Goal: Task Accomplishment & Management: Complete application form

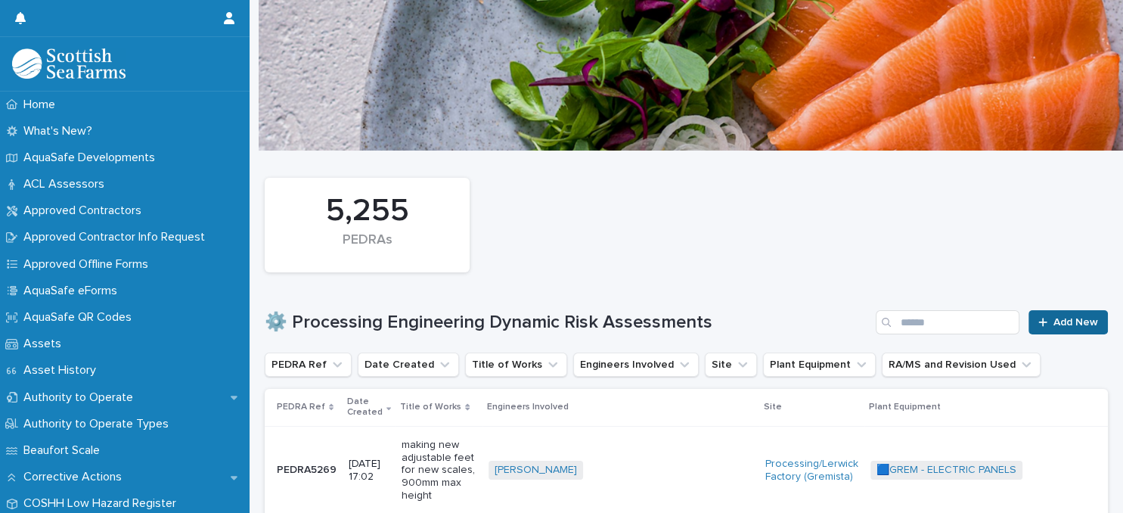
click at [1065, 325] on span "Add New" at bounding box center [1075, 322] width 45 height 11
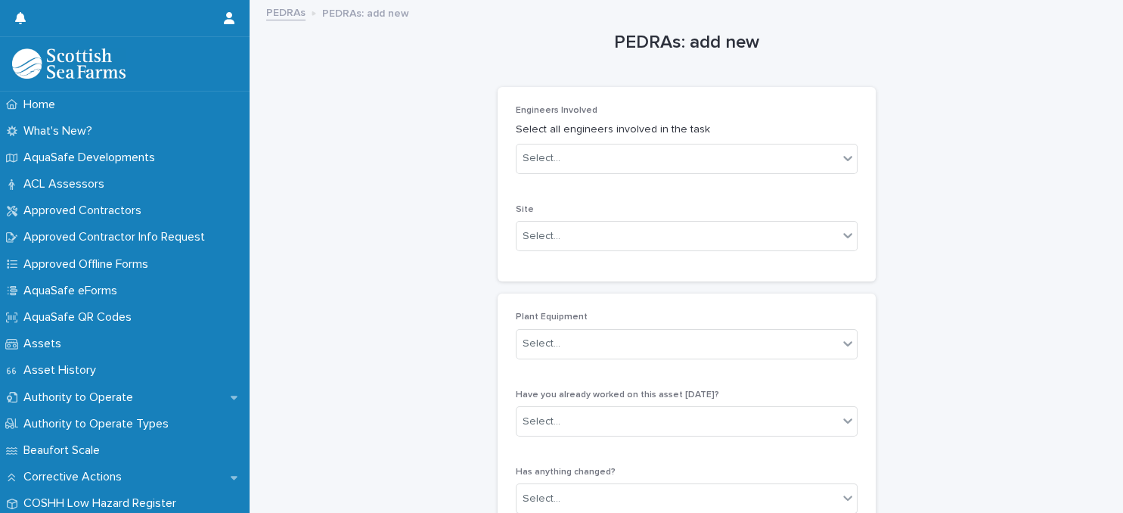
scroll to position [65, 0]
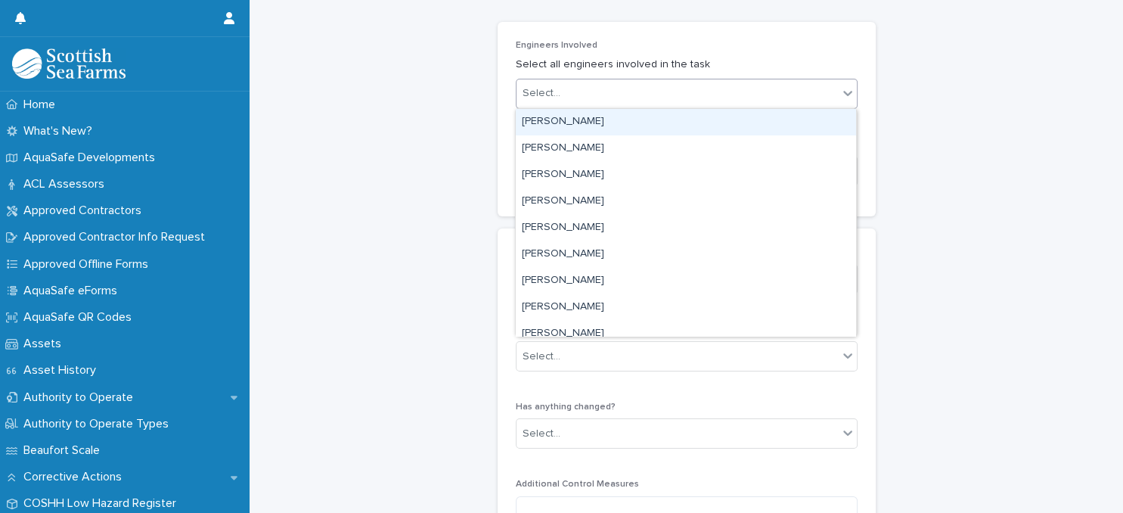
click at [703, 95] on div "Select..." at bounding box center [676, 93] width 321 height 25
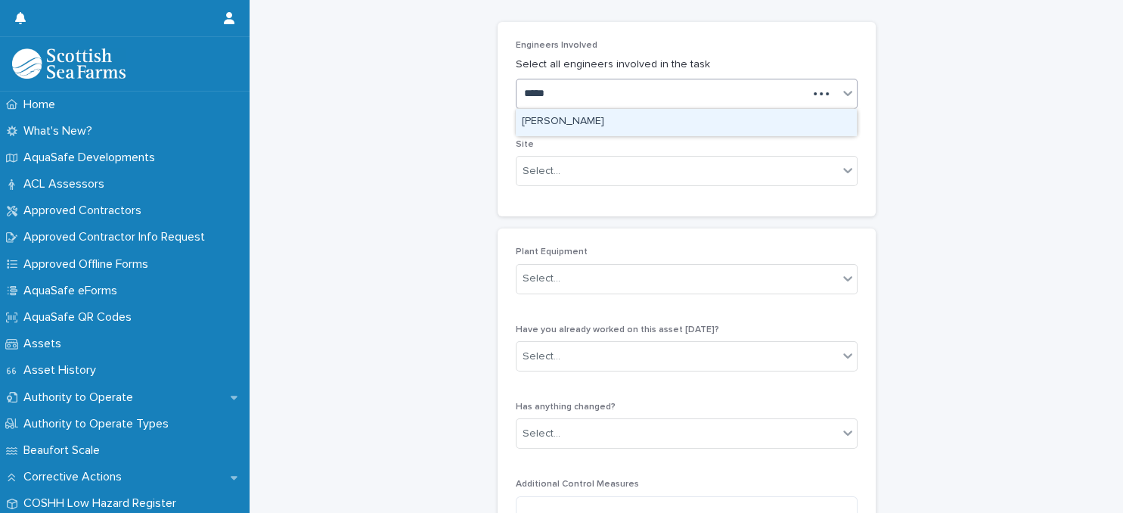
type input "******"
click at [694, 117] on div "[PERSON_NAME]" at bounding box center [686, 122] width 340 height 26
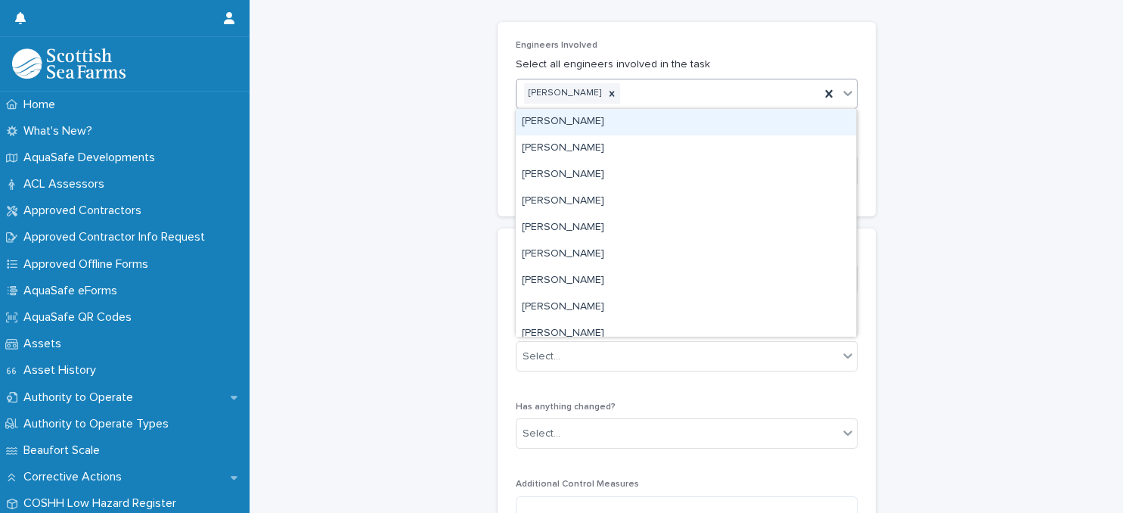
click at [701, 95] on div "[PERSON_NAME]" at bounding box center [667, 93] width 303 height 26
type input "******"
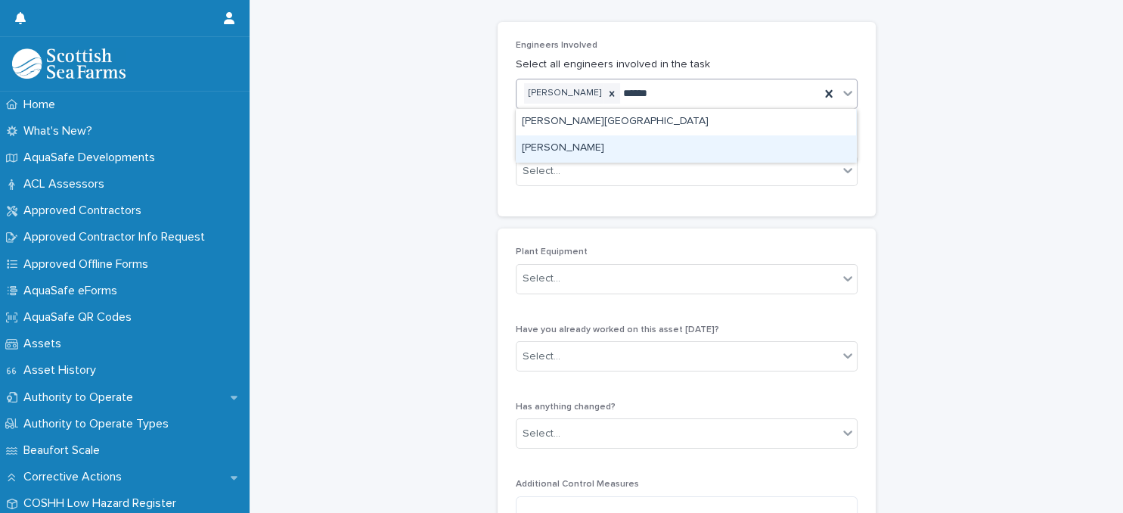
click at [670, 148] on div "[PERSON_NAME]" at bounding box center [686, 148] width 340 height 26
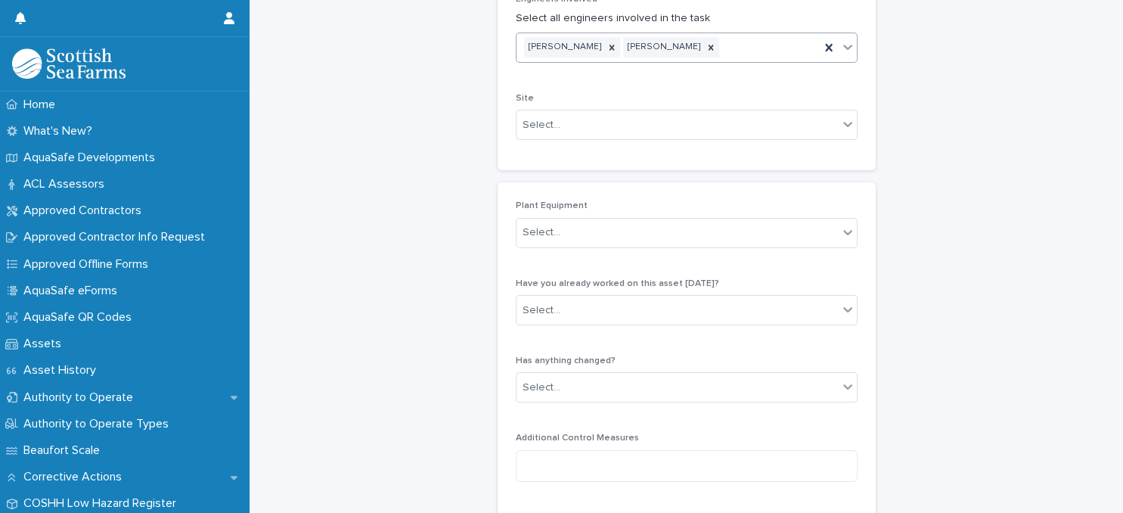
scroll to position [130, 0]
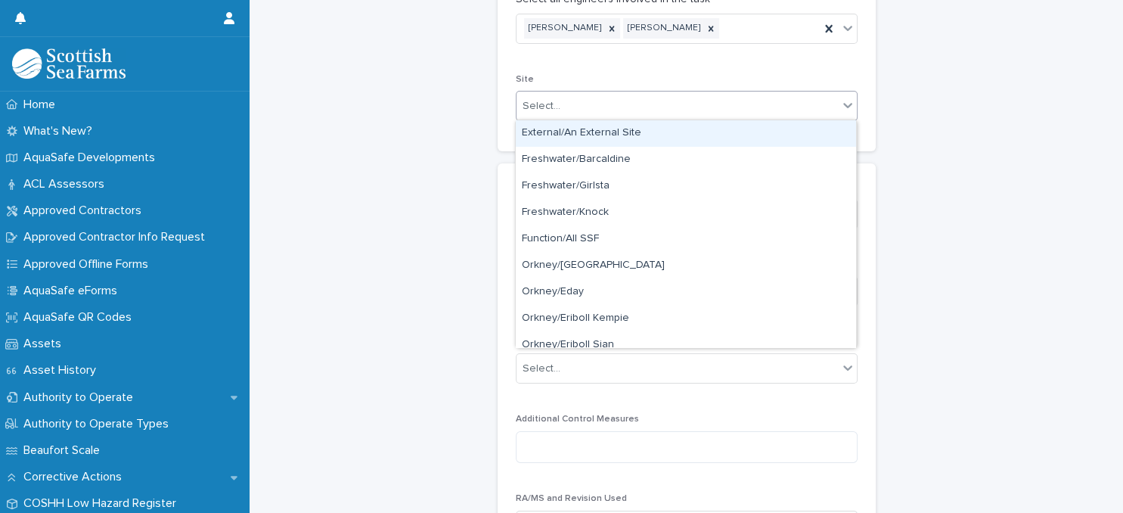
click at [644, 105] on div "Select..." at bounding box center [676, 106] width 321 height 25
type input "**"
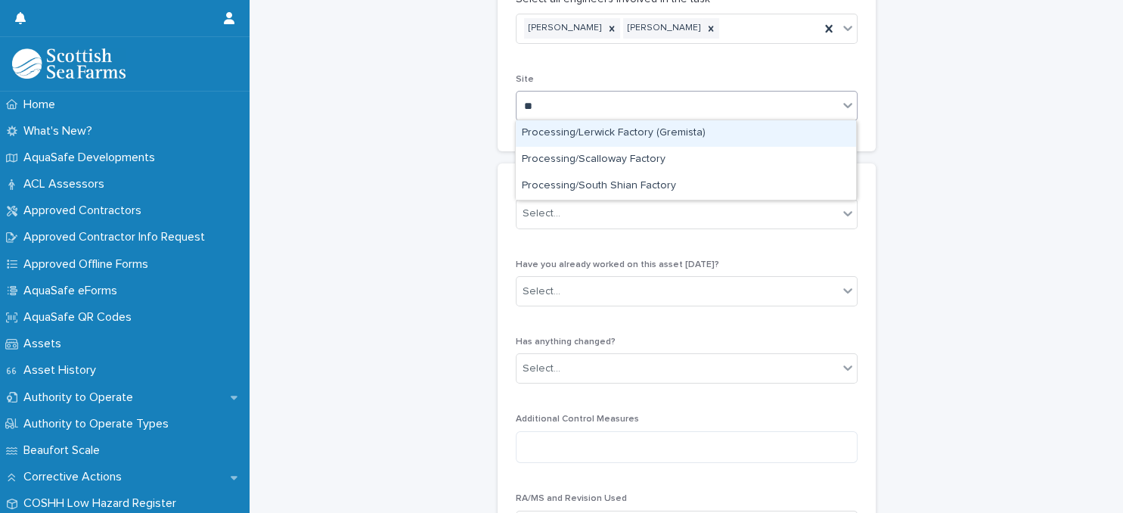
click at [630, 134] on div "Processing/Lerwick Factory (Gremista)" at bounding box center [686, 133] width 340 height 26
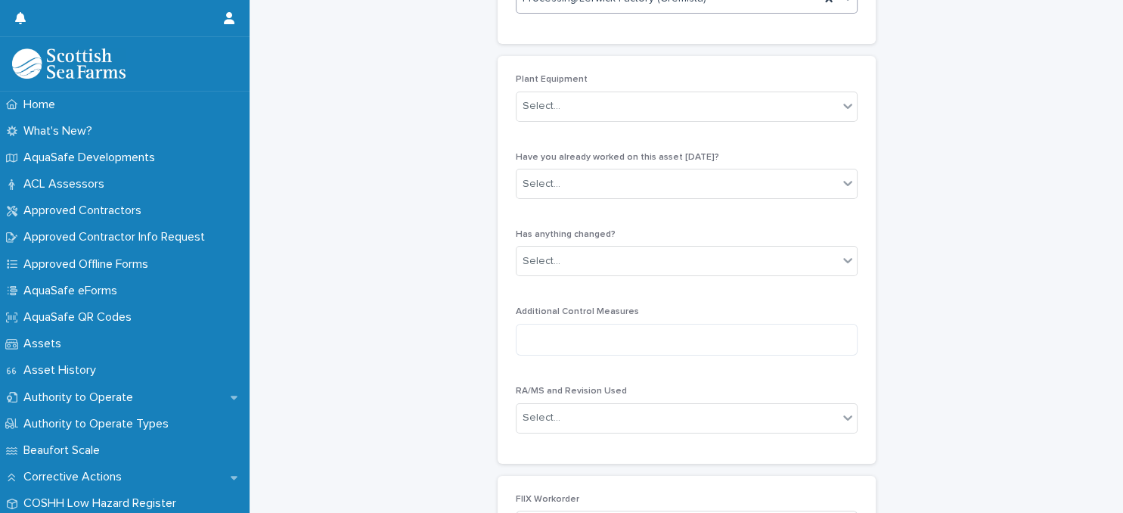
scroll to position [261, 0]
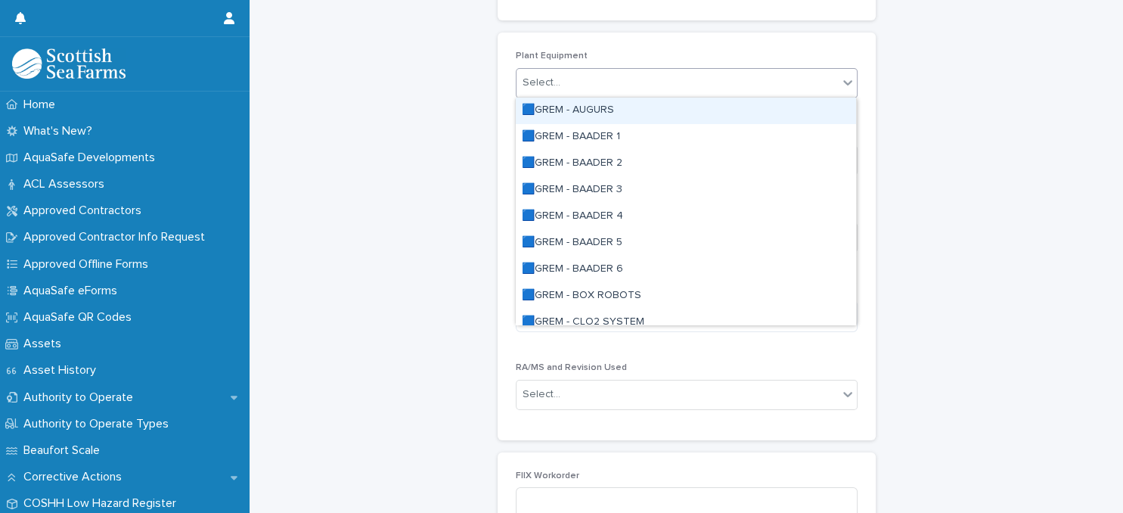
click at [677, 87] on div "Select..." at bounding box center [676, 82] width 321 height 25
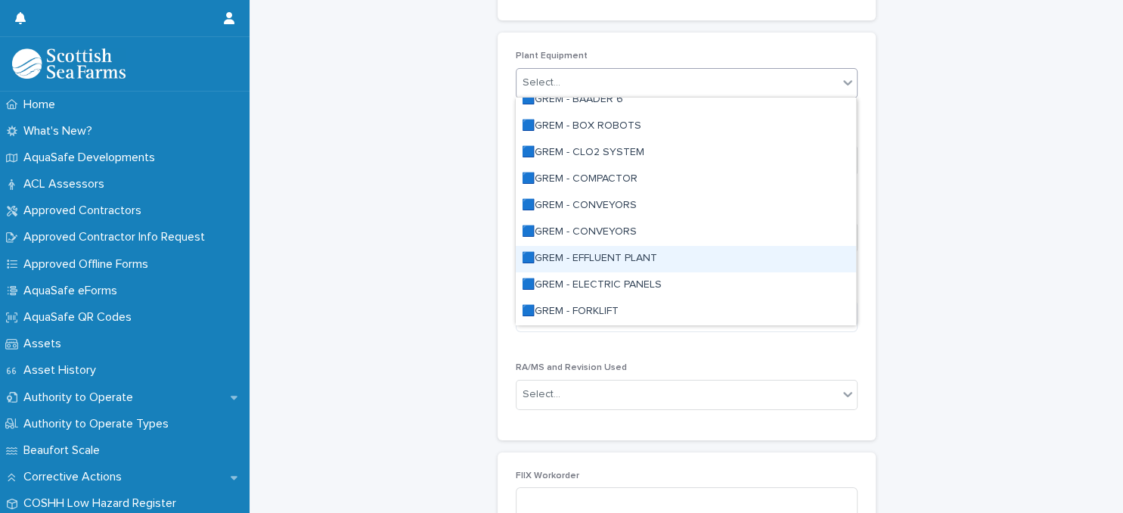
scroll to position [196, 0]
drag, startPoint x: 656, startPoint y: 271, endPoint x: 643, endPoint y: 256, distance: 20.3
click at [643, 256] on div "🟦GREM - ELECTRIC PANELS" at bounding box center [686, 259] width 340 height 26
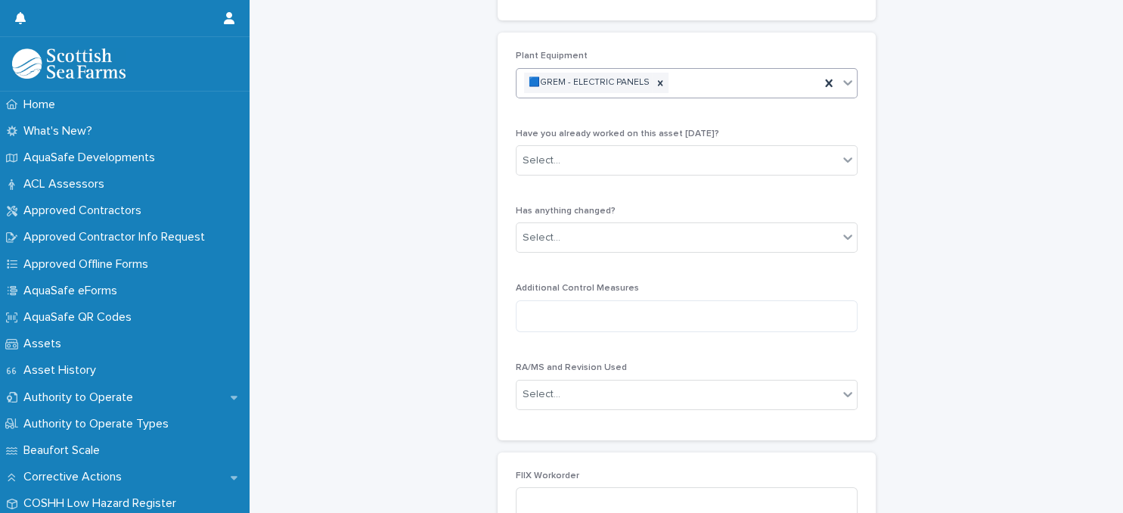
scroll to position [261, 0]
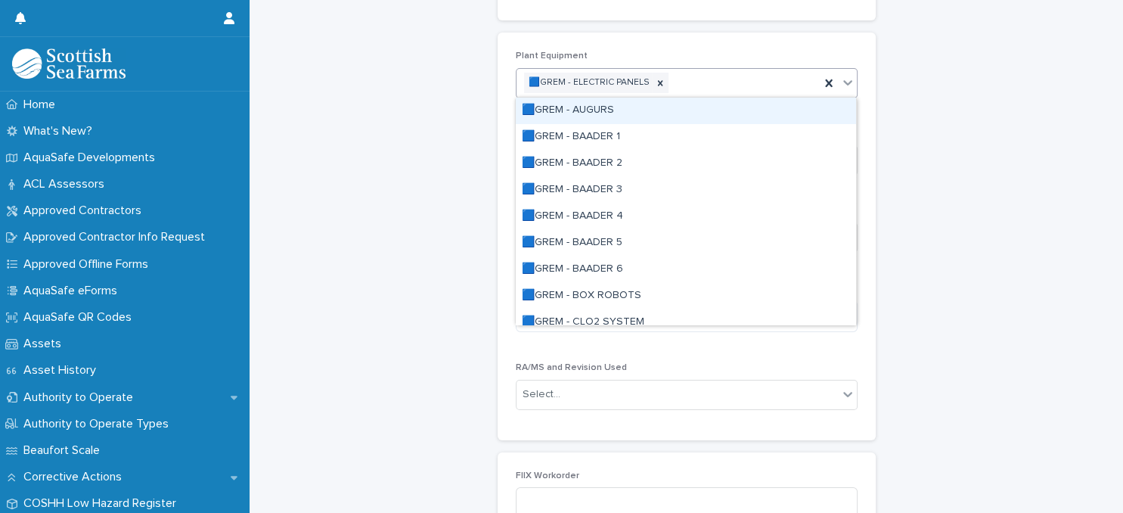
click at [736, 89] on div "🟦GREM - ELECTRIC PANELS" at bounding box center [667, 83] width 303 height 26
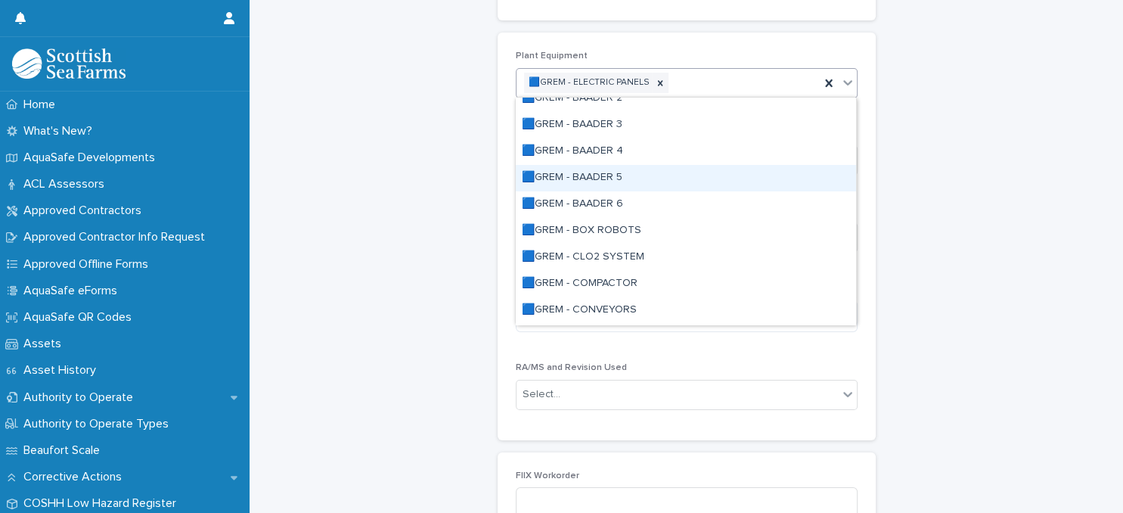
scroll to position [130, 0]
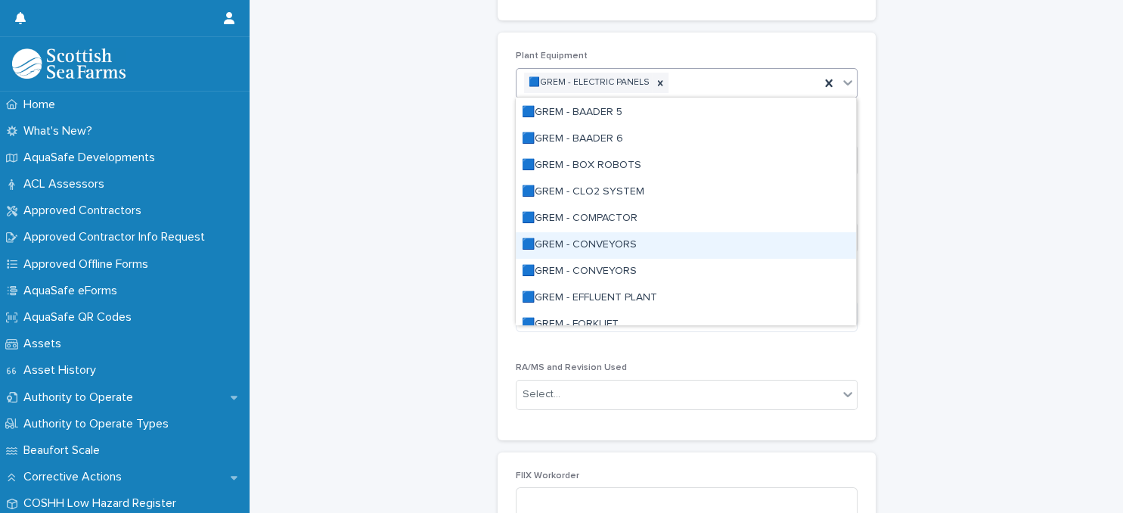
click at [627, 244] on div "🟦GREM - CONVEYORS" at bounding box center [686, 245] width 340 height 26
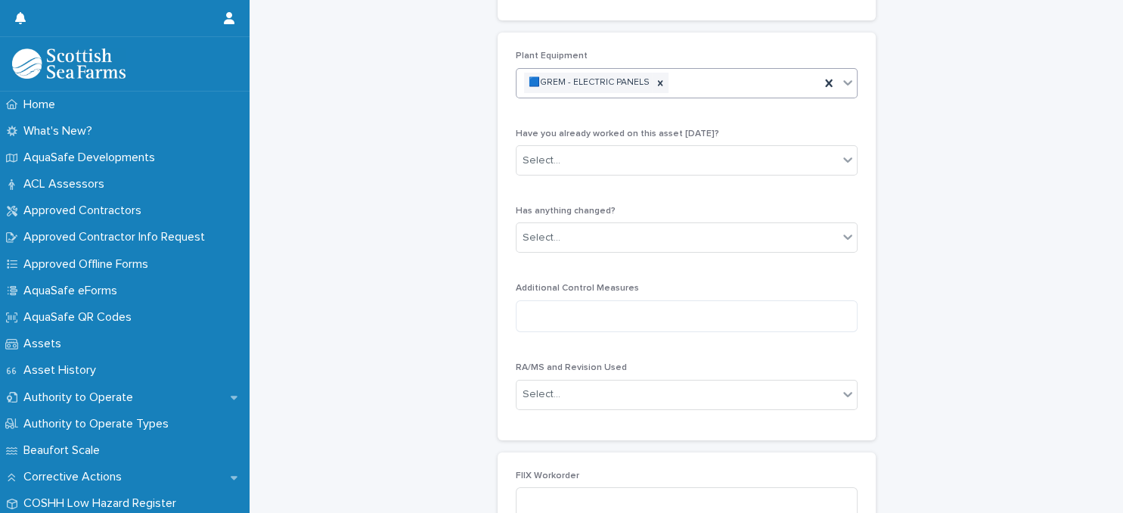
scroll to position [261, 0]
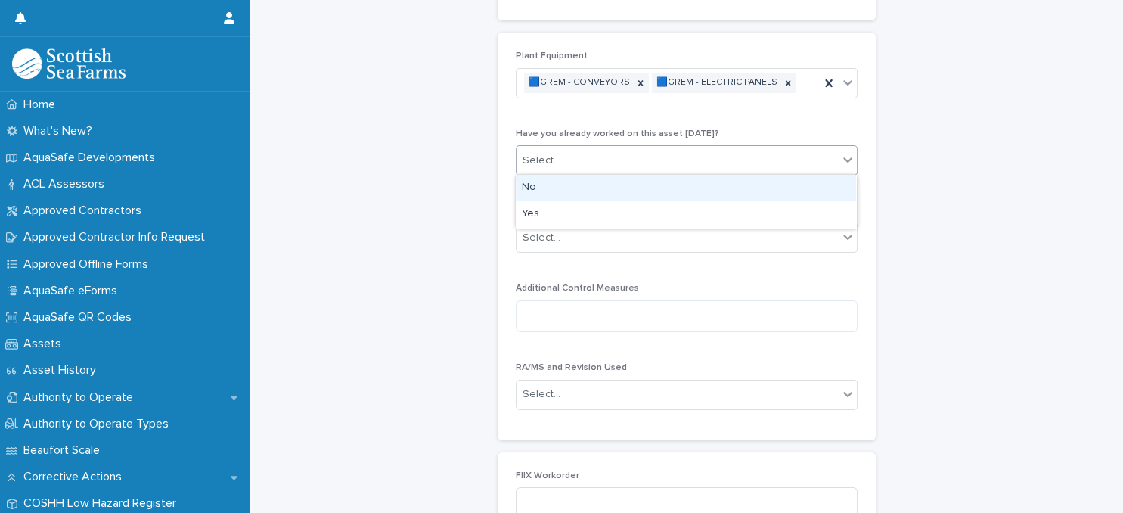
click at [683, 162] on div "Select..." at bounding box center [676, 160] width 321 height 25
click at [681, 183] on div "No" at bounding box center [686, 188] width 340 height 26
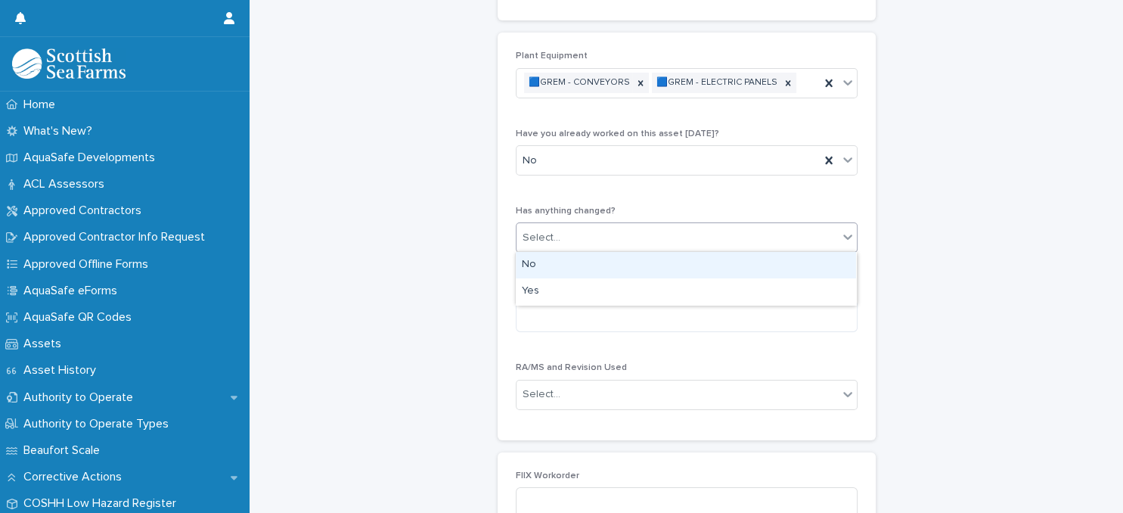
click at [682, 234] on div "Select..." at bounding box center [676, 237] width 321 height 25
click at [680, 258] on div "No" at bounding box center [686, 265] width 340 height 26
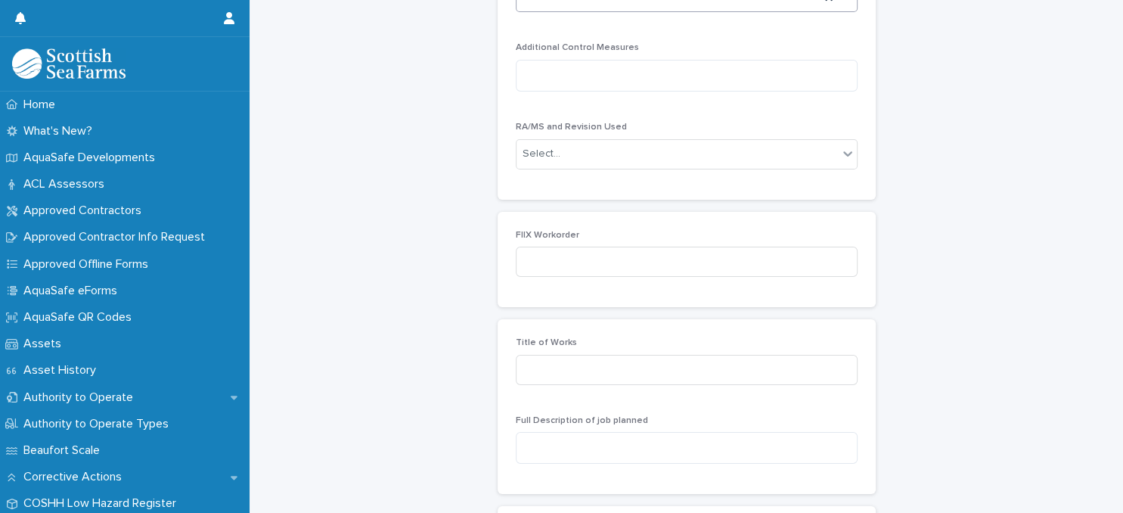
scroll to position [522, 0]
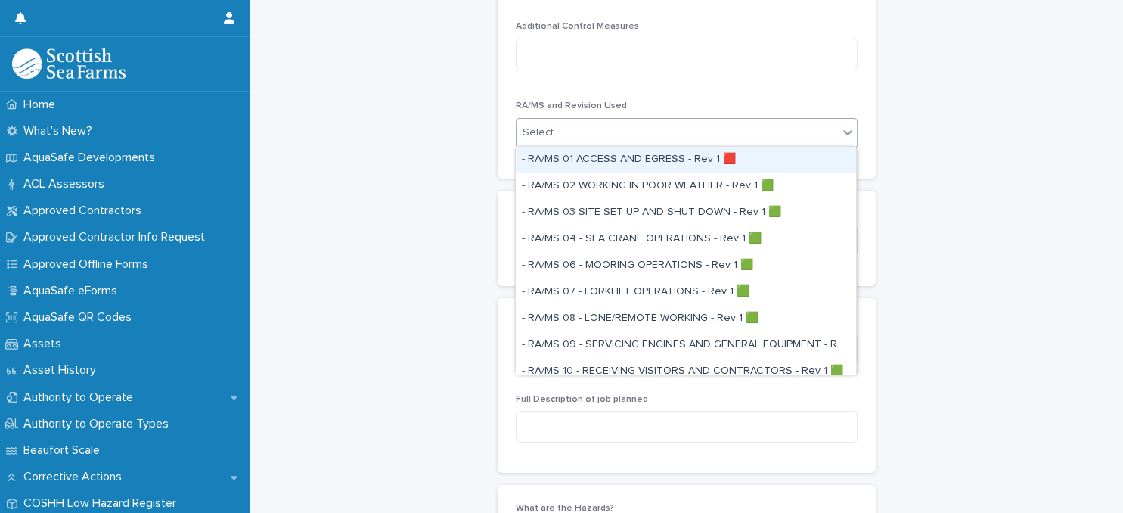
click at [667, 136] on div "Select..." at bounding box center [676, 132] width 321 height 25
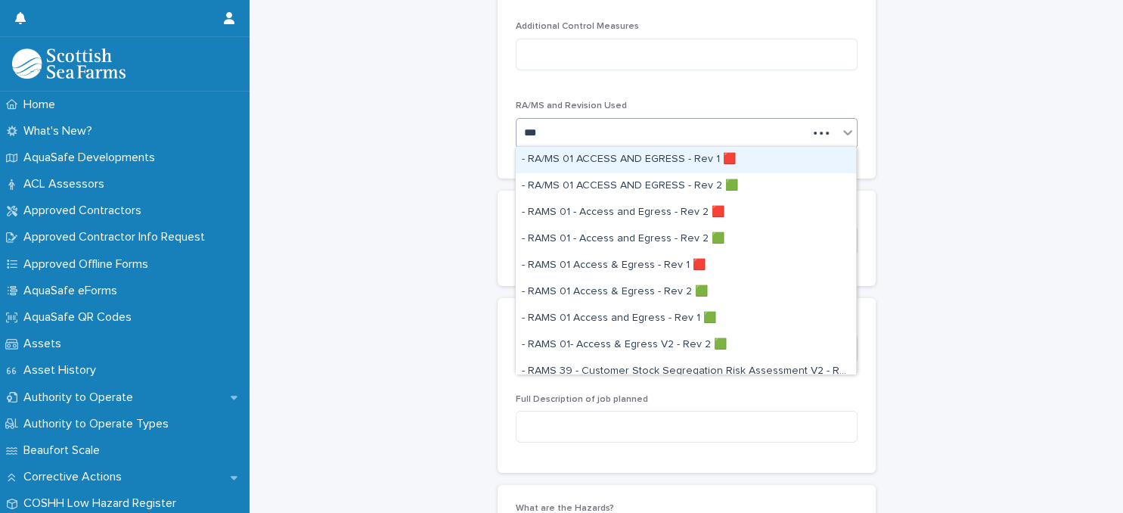
type input "****"
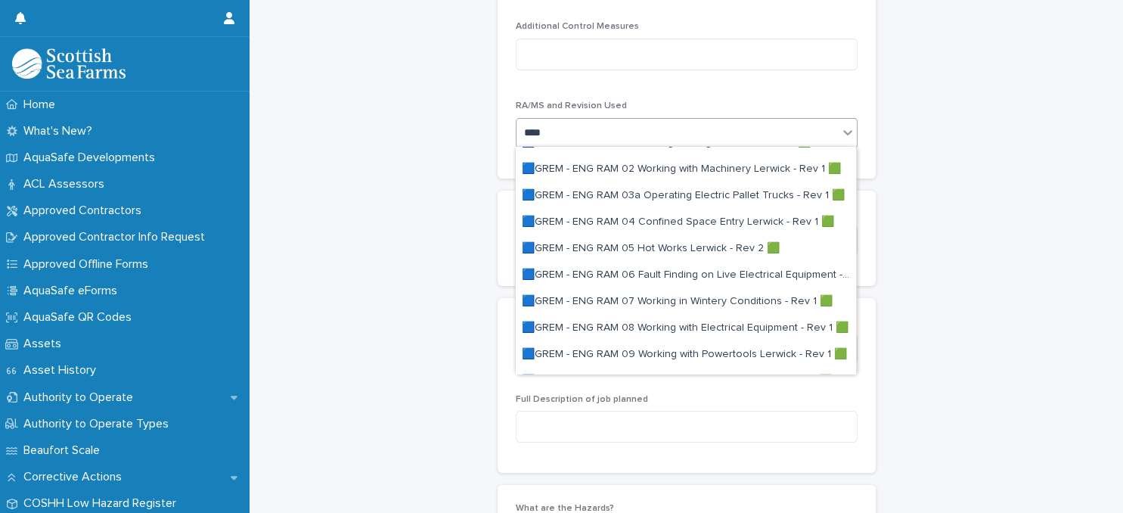
scroll to position [130, 0]
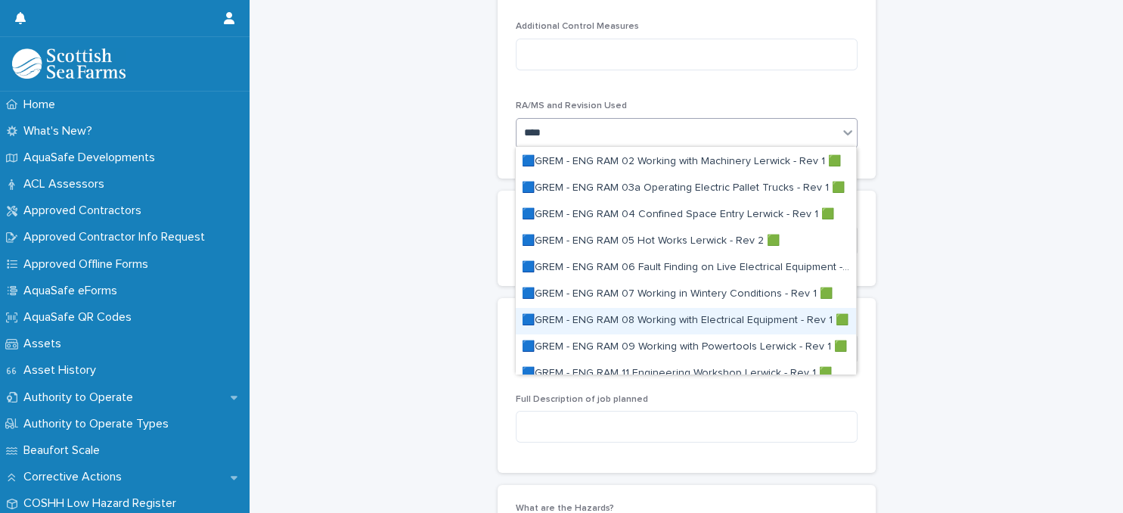
click at [695, 322] on div "🟦GREM - ENG RAM 08 Working with Electrical Equipment - Rev 1 🟩" at bounding box center [686, 321] width 340 height 26
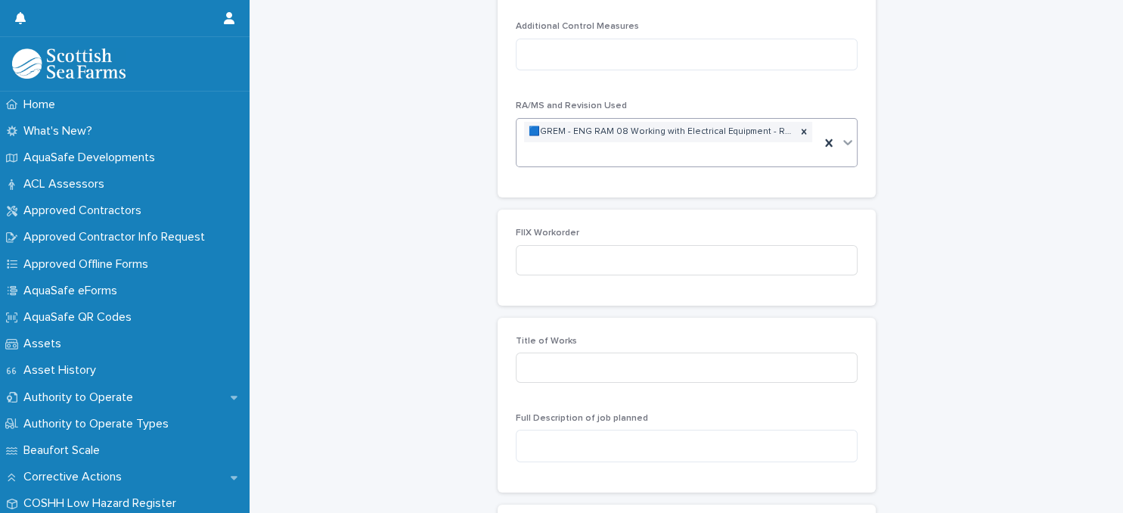
scroll to position [532, 0]
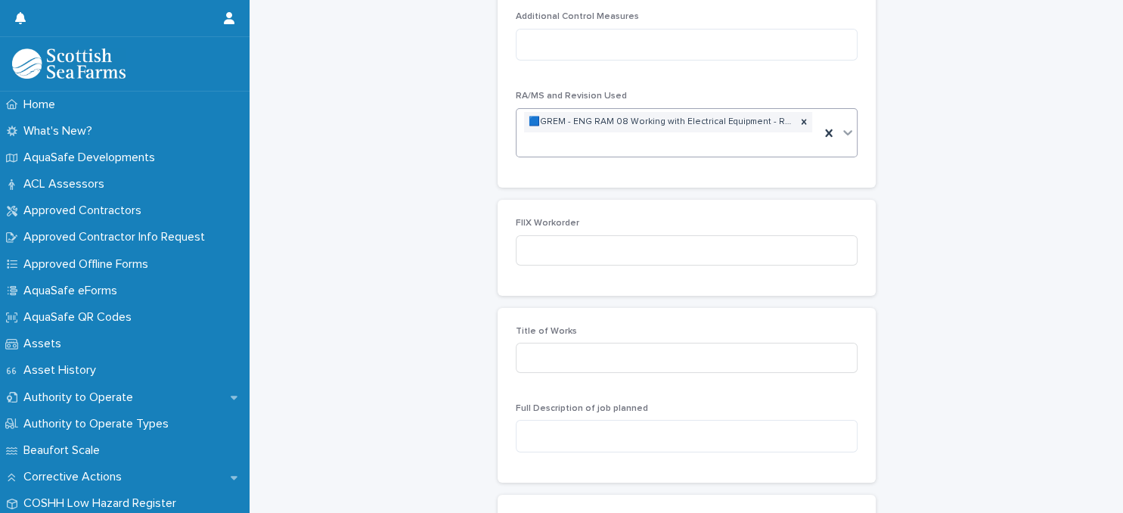
click at [643, 147] on div "🟦GREM - ENG RAM 08 Working with Electrical Equipment - Rev 1 🟩" at bounding box center [667, 133] width 303 height 48
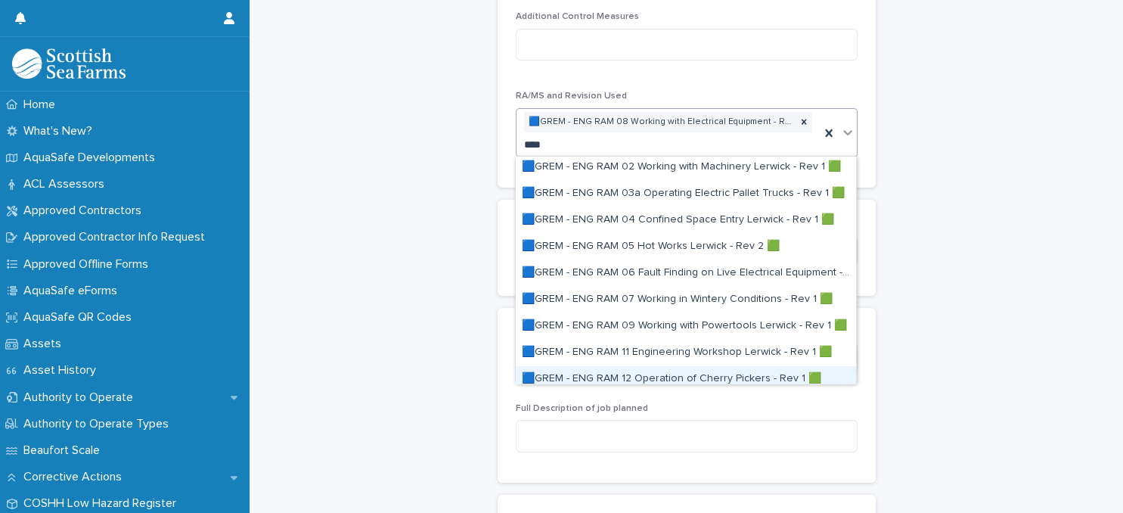
scroll to position [130, 0]
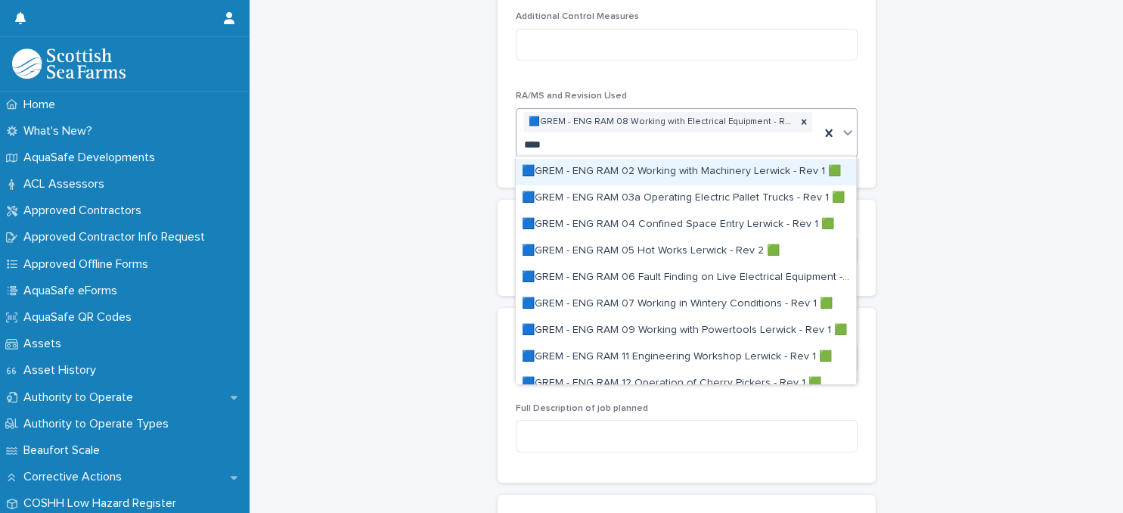
type input "****"
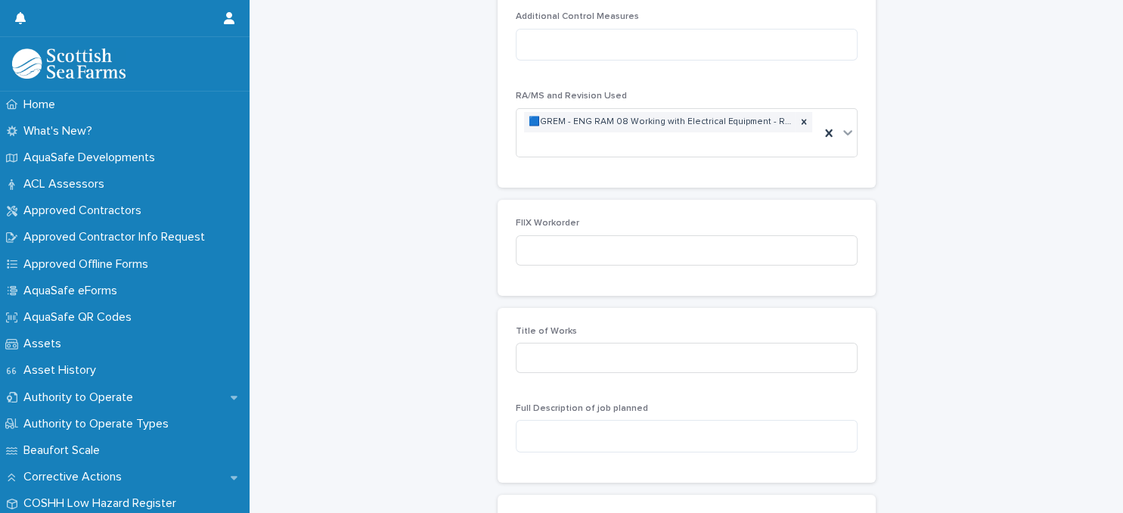
click at [897, 85] on div "PEDRAs: add new Loading... Saving… Loading... Saving… Loading... Saving… Engine…" at bounding box center [686, 208] width 843 height 1479
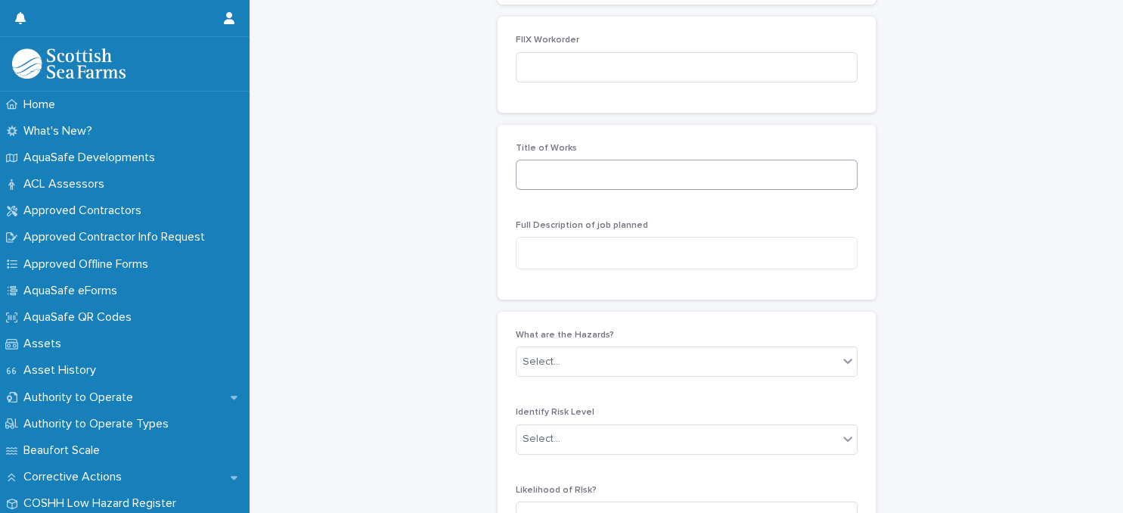
scroll to position [728, 0]
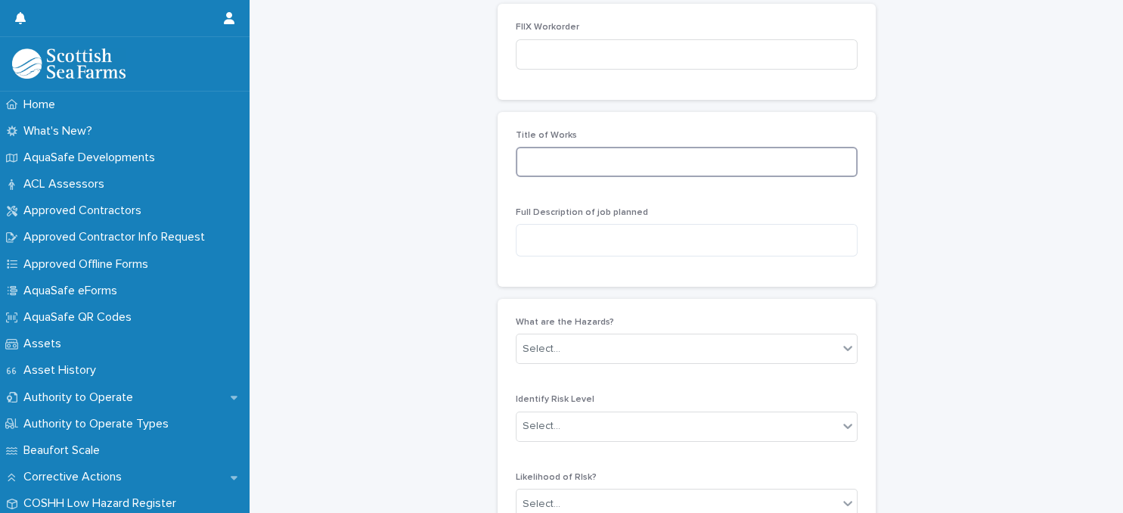
click at [633, 163] on input at bounding box center [687, 162] width 342 height 30
type input "**********"
click at [642, 187] on div "**********" at bounding box center [687, 159] width 342 height 59
drag, startPoint x: 528, startPoint y: 156, endPoint x: 689, endPoint y: 150, distance: 161.1
click at [697, 147] on input "**********" at bounding box center [687, 162] width 342 height 30
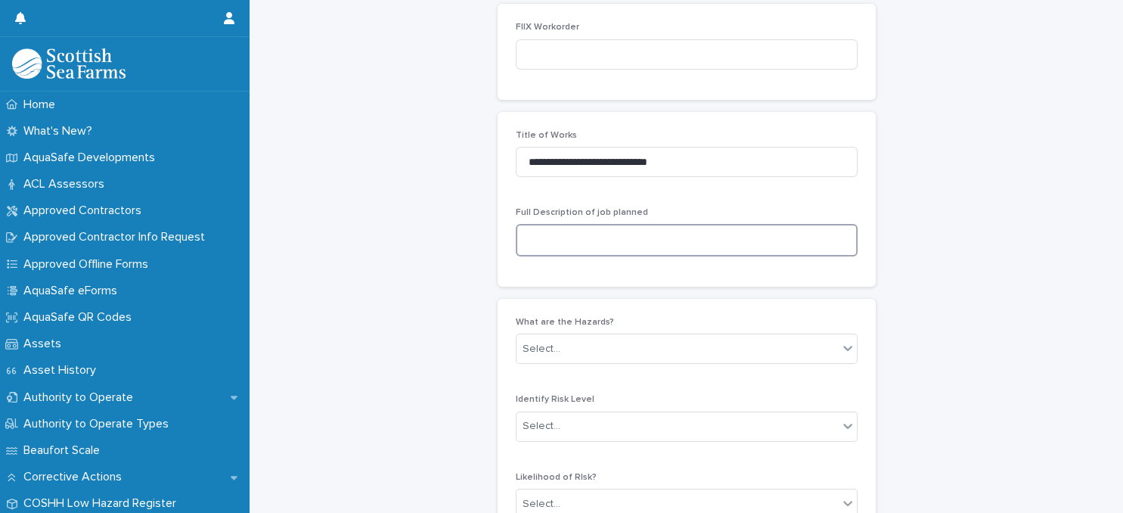
click at [593, 237] on textarea at bounding box center [687, 240] width 342 height 33
paste textarea "**********"
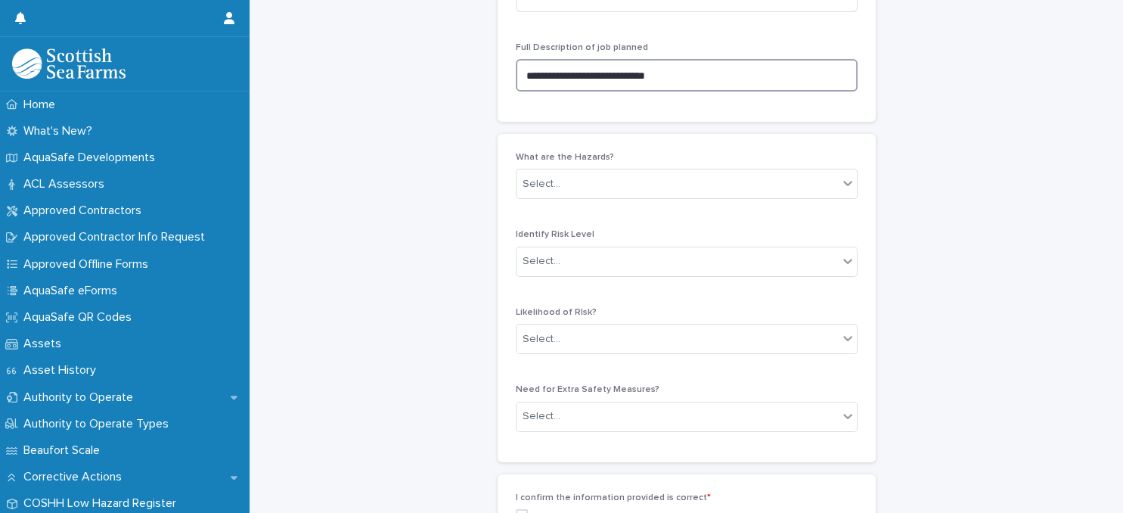
scroll to position [924, 0]
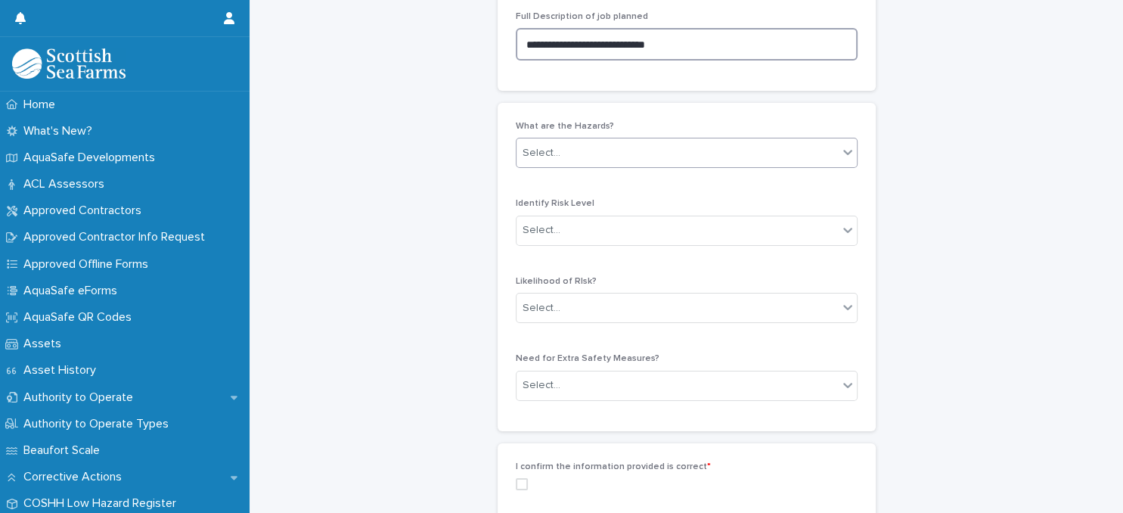
type textarea "**********"
click at [663, 153] on div "Select..." at bounding box center [676, 153] width 321 height 25
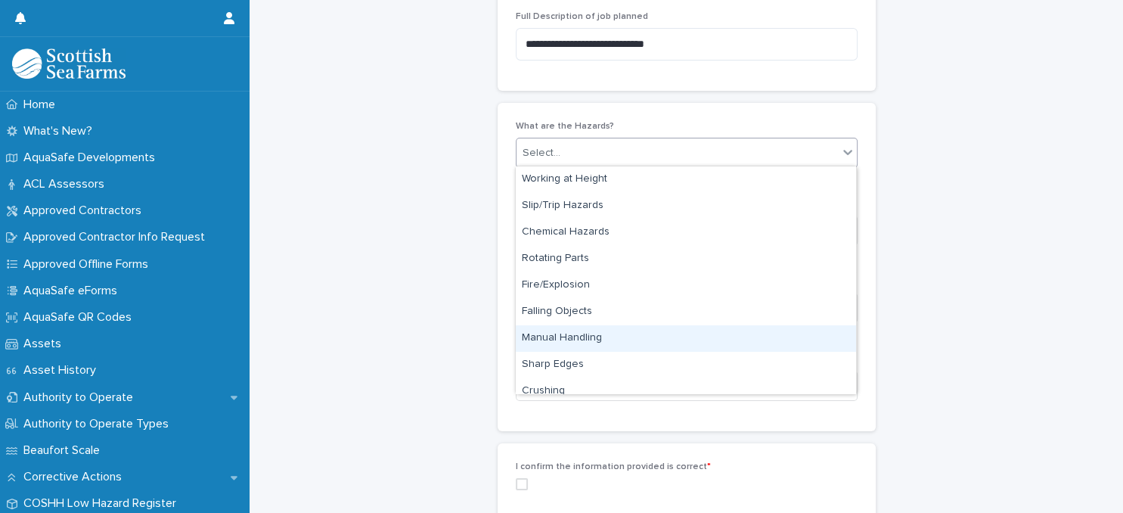
click at [625, 338] on div "Manual Handling" at bounding box center [686, 338] width 340 height 26
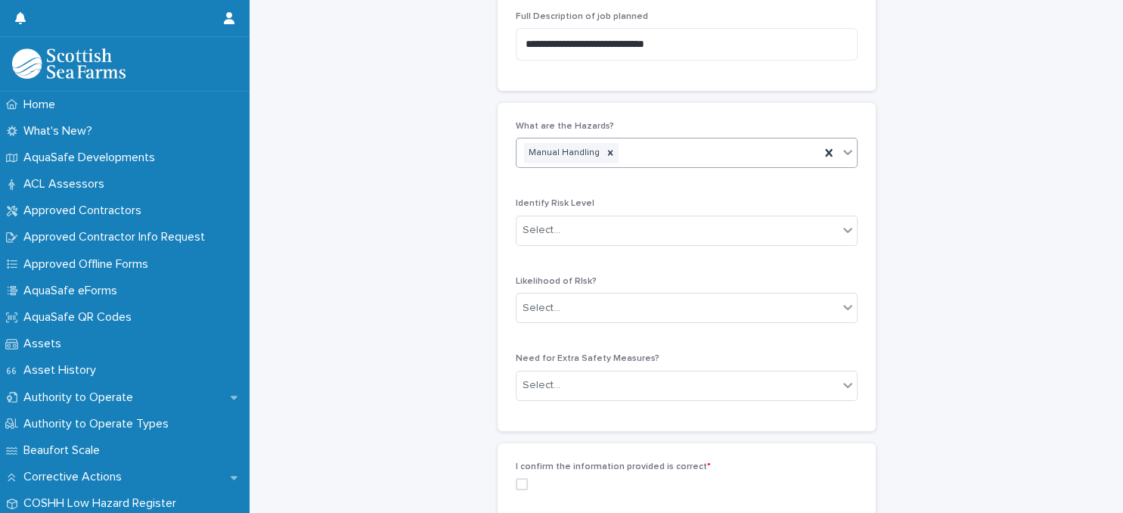
click at [688, 158] on div "Manual Handling" at bounding box center [667, 153] width 303 height 26
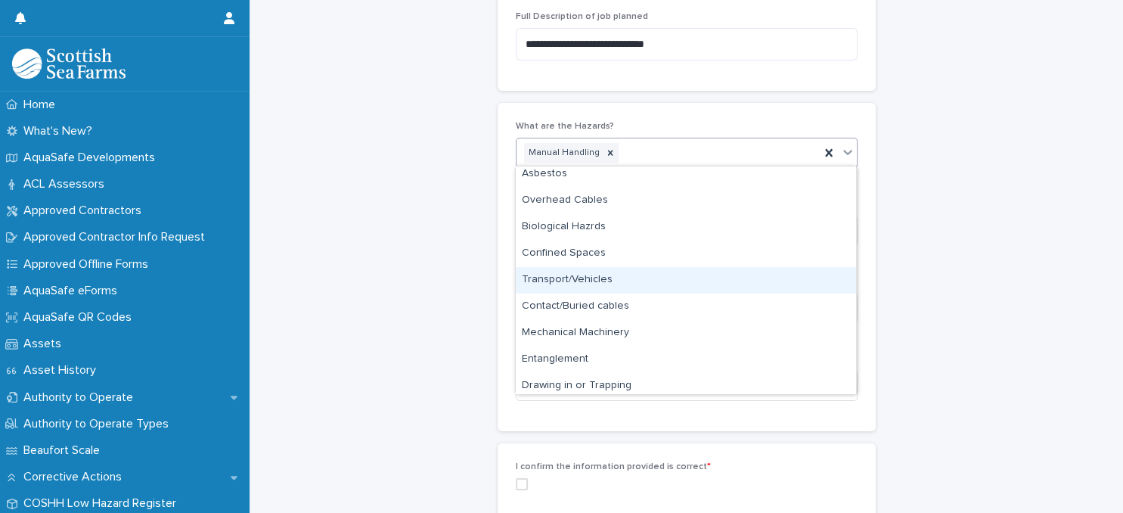
scroll to position [593, 0]
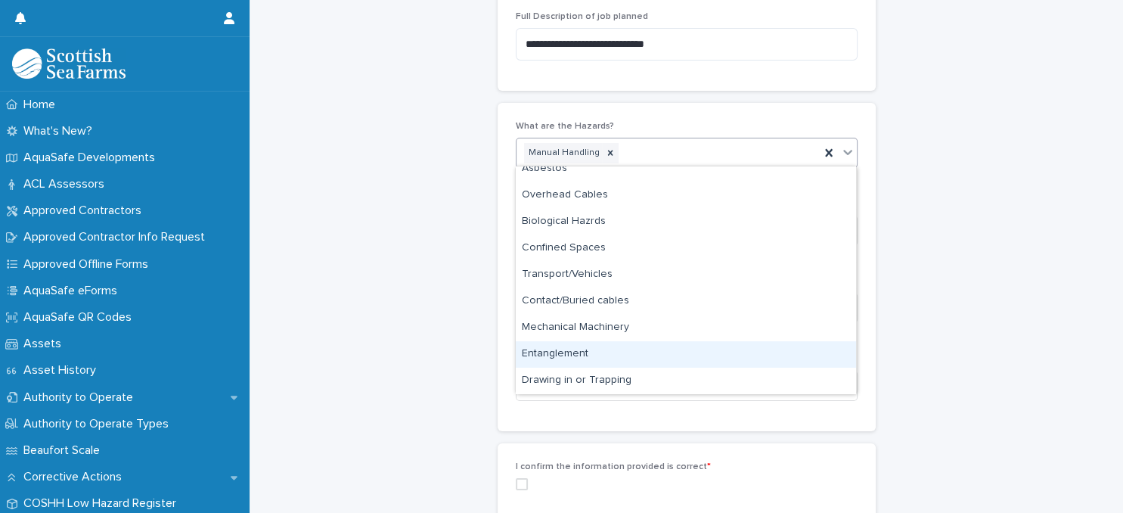
click at [577, 356] on div "Entanglement" at bounding box center [686, 354] width 340 height 26
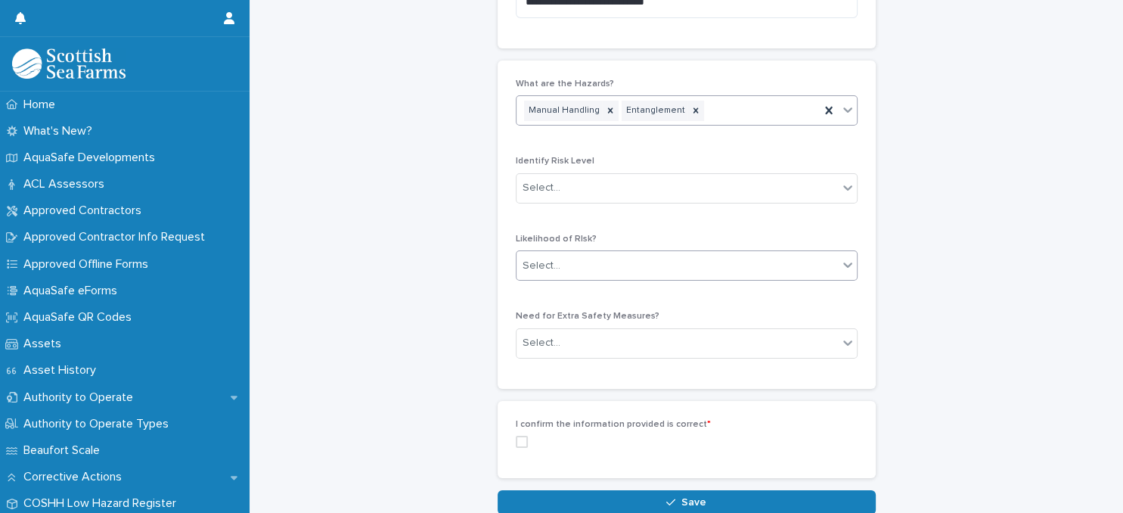
scroll to position [989, 0]
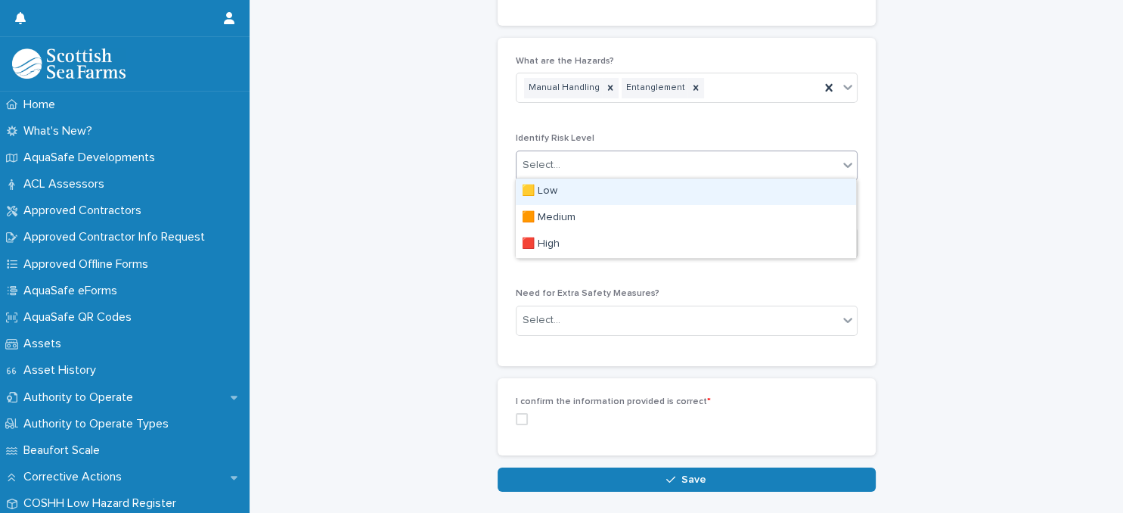
click at [674, 161] on div "Select..." at bounding box center [676, 165] width 321 height 25
click at [655, 189] on div "🟨 Low" at bounding box center [686, 191] width 340 height 26
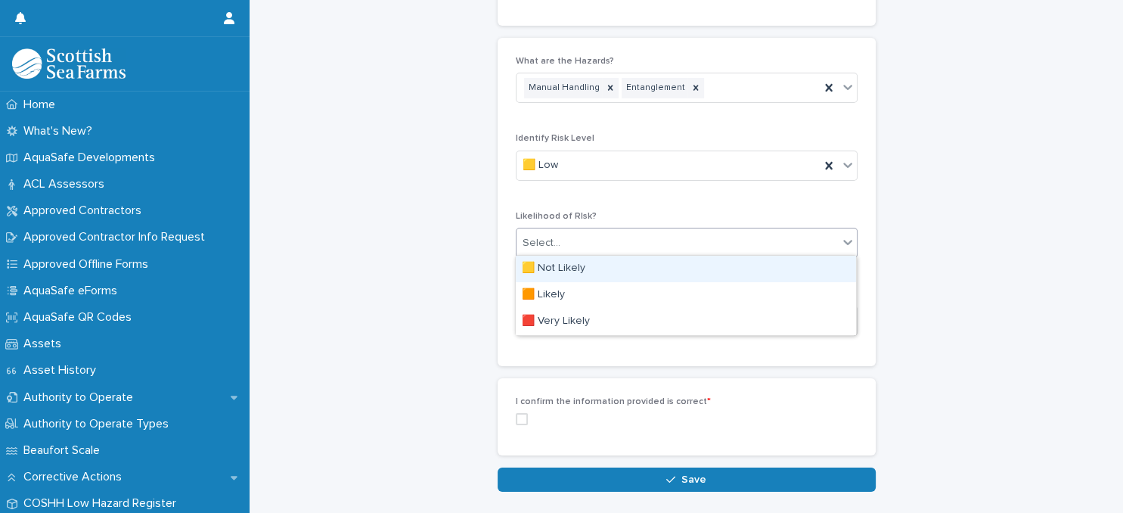
drag, startPoint x: 663, startPoint y: 240, endPoint x: 659, endPoint y: 256, distance: 16.3
click at [663, 242] on div "Select..." at bounding box center [676, 243] width 321 height 25
click at [655, 269] on div "🟨 Not Likely" at bounding box center [686, 269] width 340 height 26
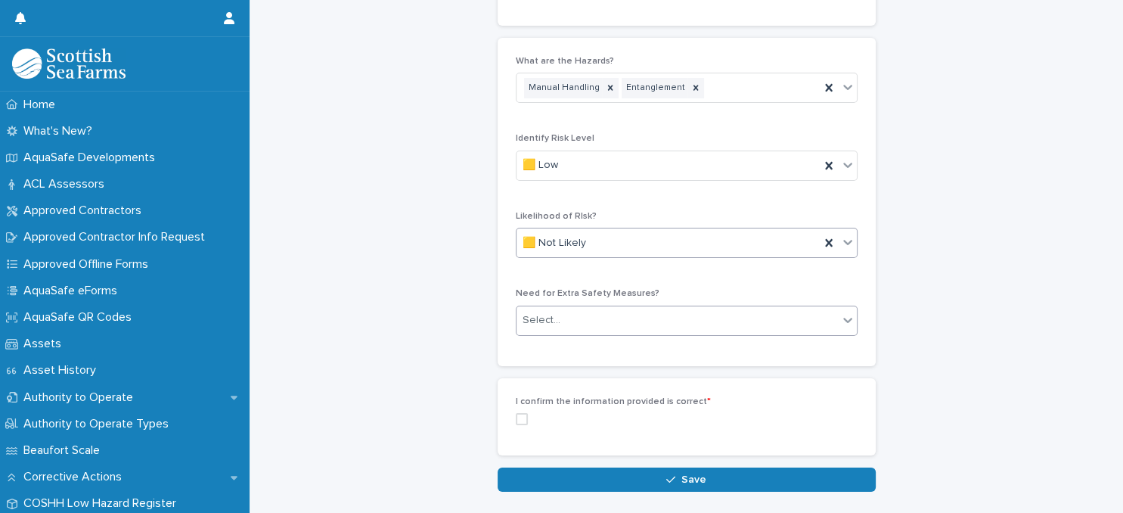
click at [640, 318] on div "Select..." at bounding box center [676, 320] width 321 height 25
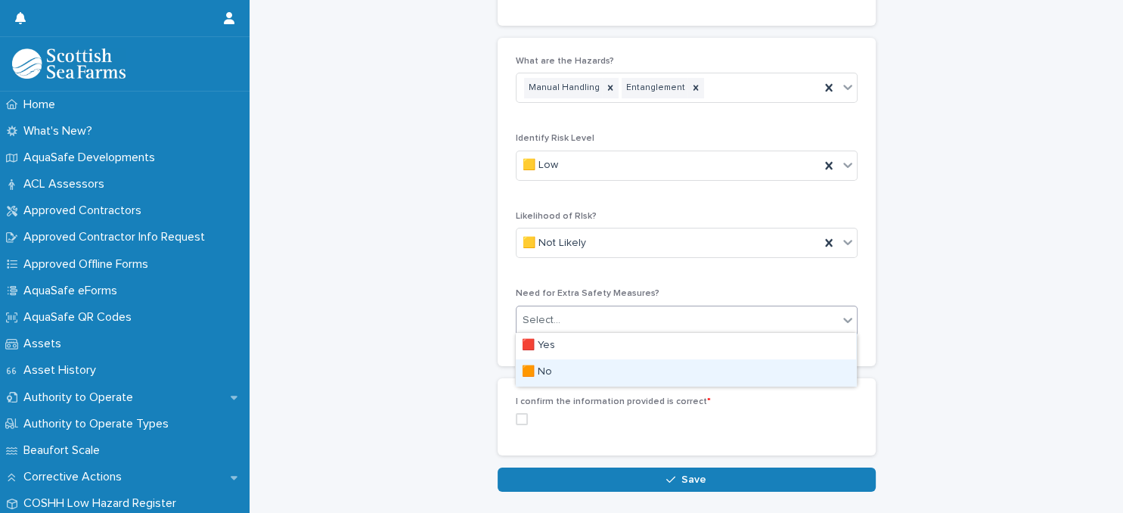
click at [618, 373] on div "🟧 No" at bounding box center [686, 372] width 340 height 26
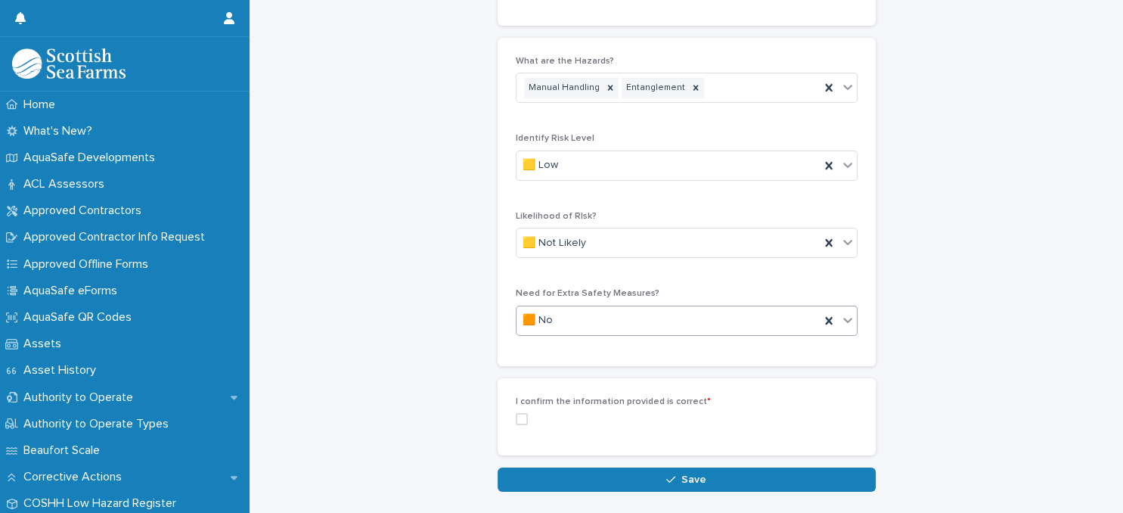
click at [522, 416] on span at bounding box center [522, 419] width 12 height 12
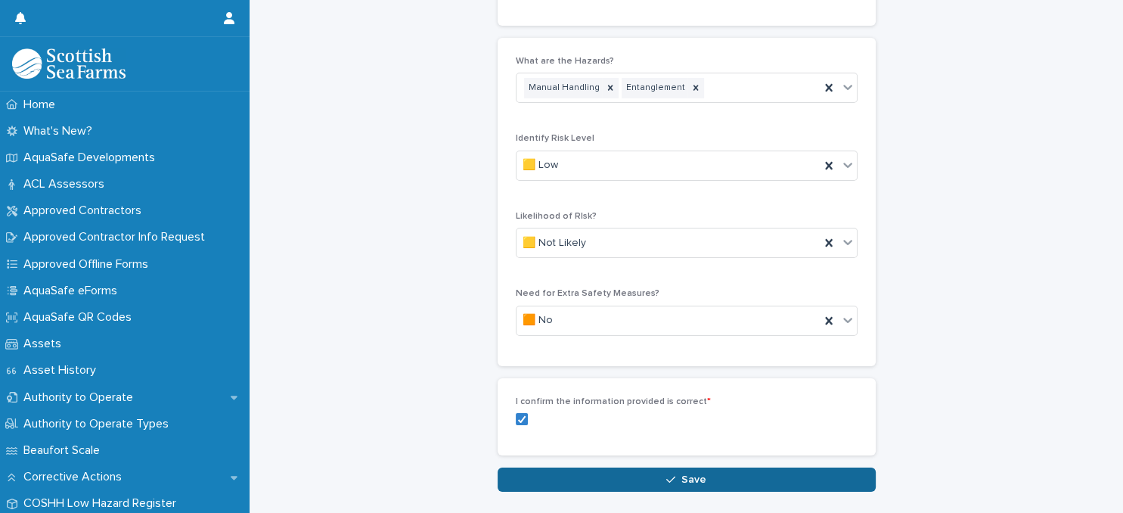
click at [689, 478] on span "Save" at bounding box center [693, 479] width 25 height 11
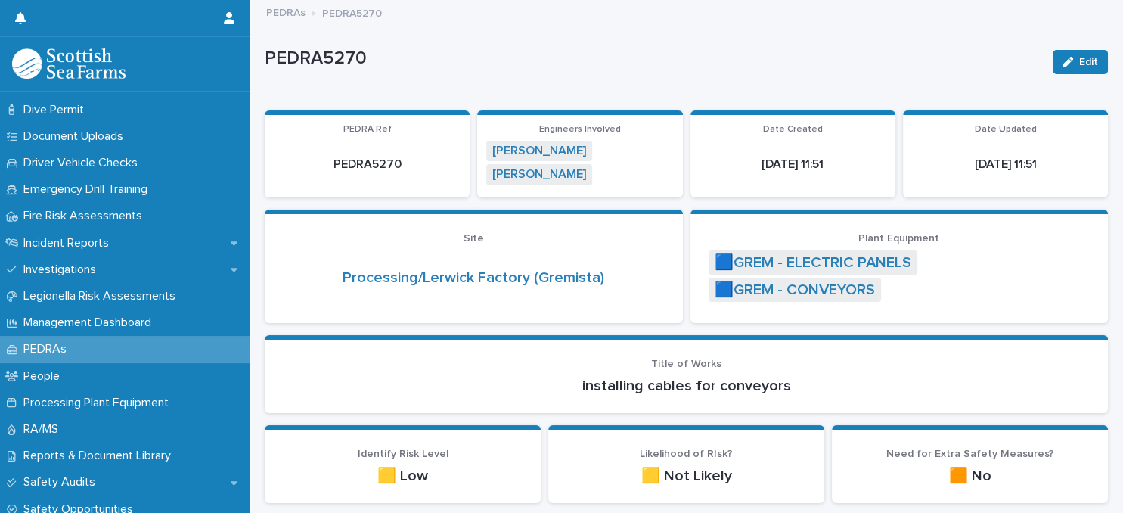
scroll to position [457, 0]
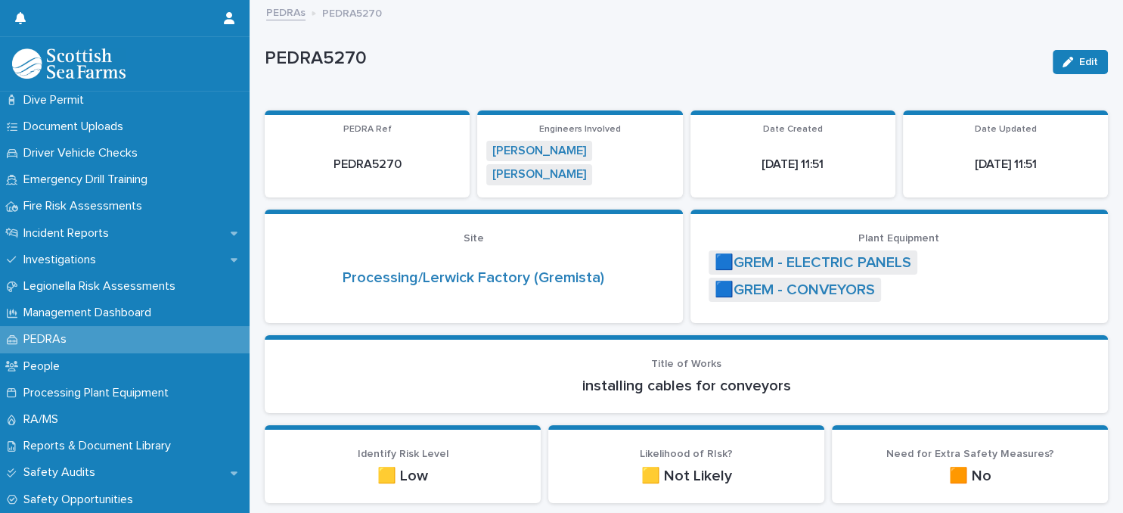
click at [113, 339] on div "PEDRAs" at bounding box center [124, 339] width 249 height 26
